Goal: Task Accomplishment & Management: Manage account settings

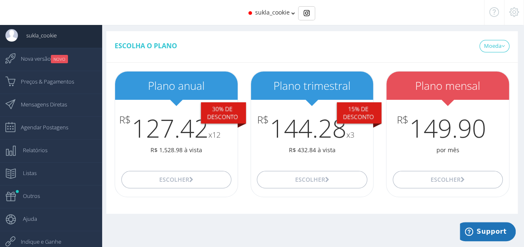
click at [291, 14] on icon at bounding box center [293, 13] width 4 height 6
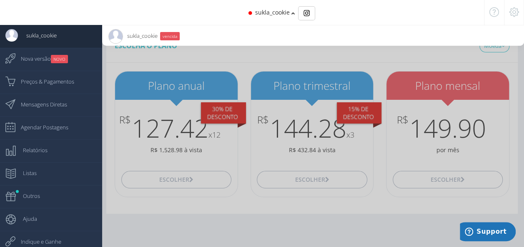
click at [222, 59] on div at bounding box center [262, 123] width 524 height 247
click at [240, 112] on div at bounding box center [262, 123] width 524 height 247
click at [236, 217] on div at bounding box center [262, 123] width 524 height 247
click at [514, 12] on icon at bounding box center [514, 12] width 10 height 6
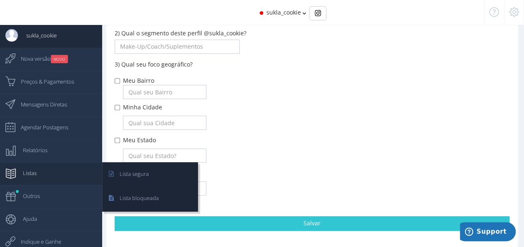
scroll to position [319, 0]
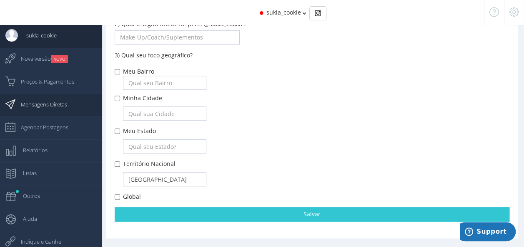
click at [50, 103] on span "Mensagens Diretas" at bounding box center [39, 104] width 55 height 21
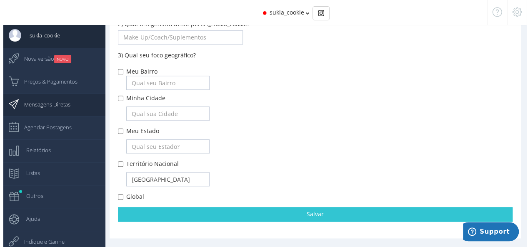
scroll to position [33, 0]
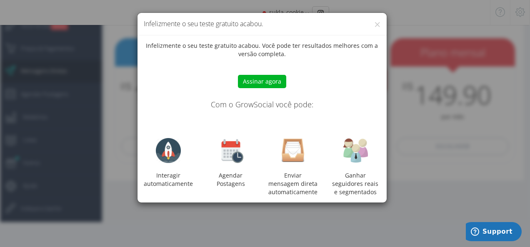
click at [409, 110] on div "× Infelizmente o seu teste gratuito acabou. Infelizmente o seu teste gratuito a…" at bounding box center [265, 123] width 530 height 247
